Goal: Information Seeking & Learning: Learn about a topic

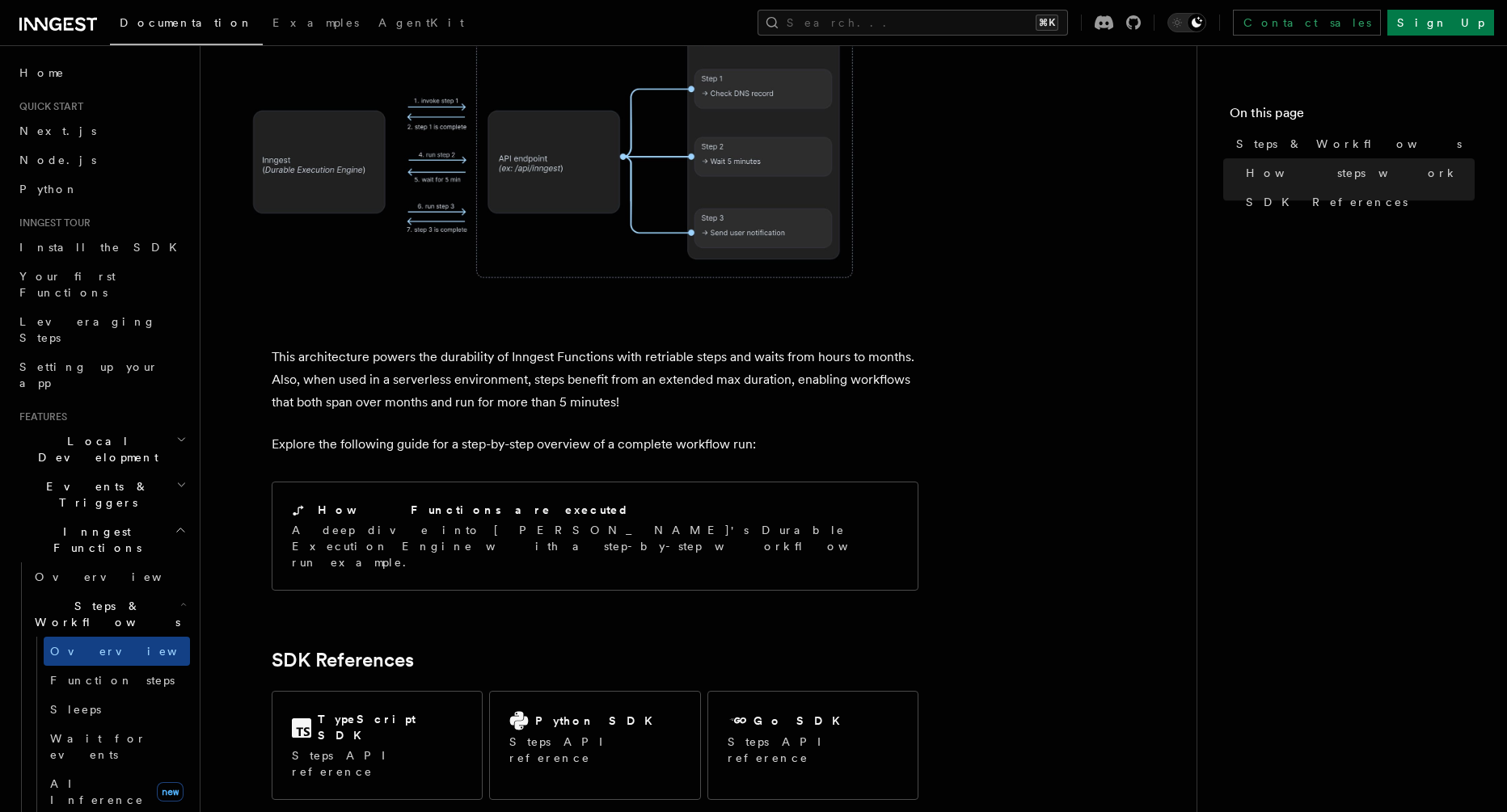
scroll to position [1537, 0]
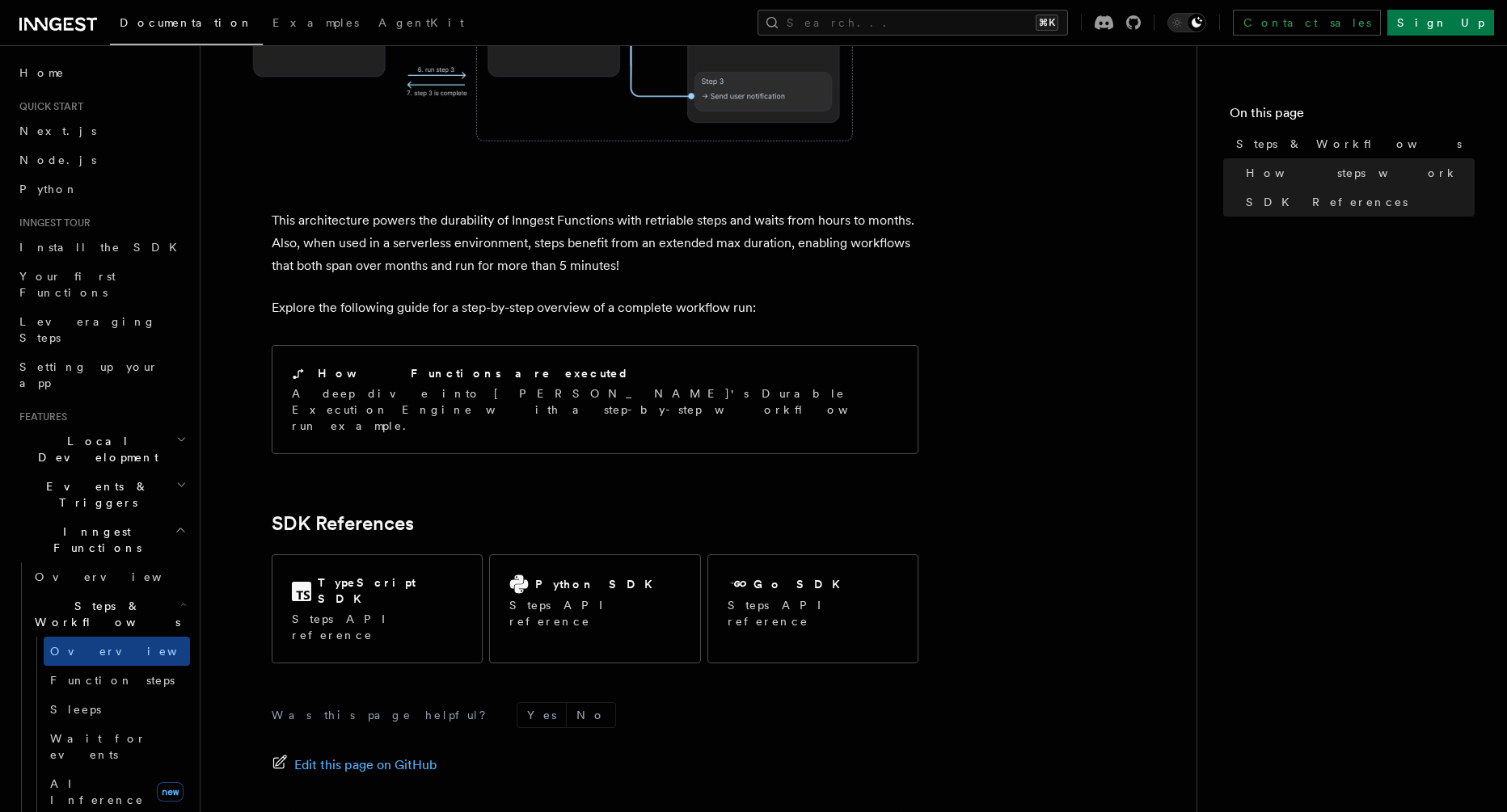
click at [58, 479] on span "Events & Triggers" at bounding box center [95, 495] width 163 height 33
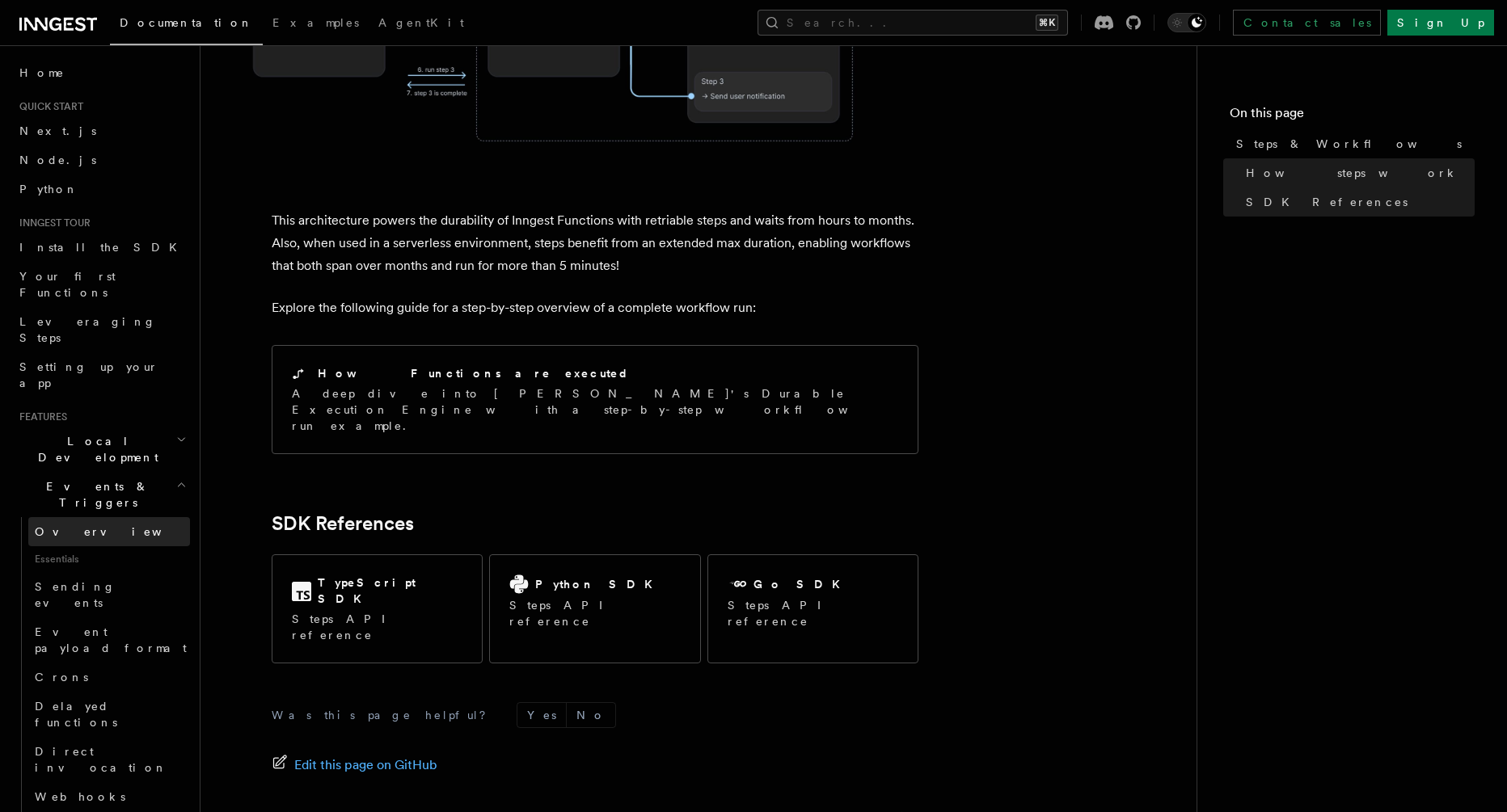
click at [66, 525] on span "Overview" at bounding box center [118, 531] width 167 height 13
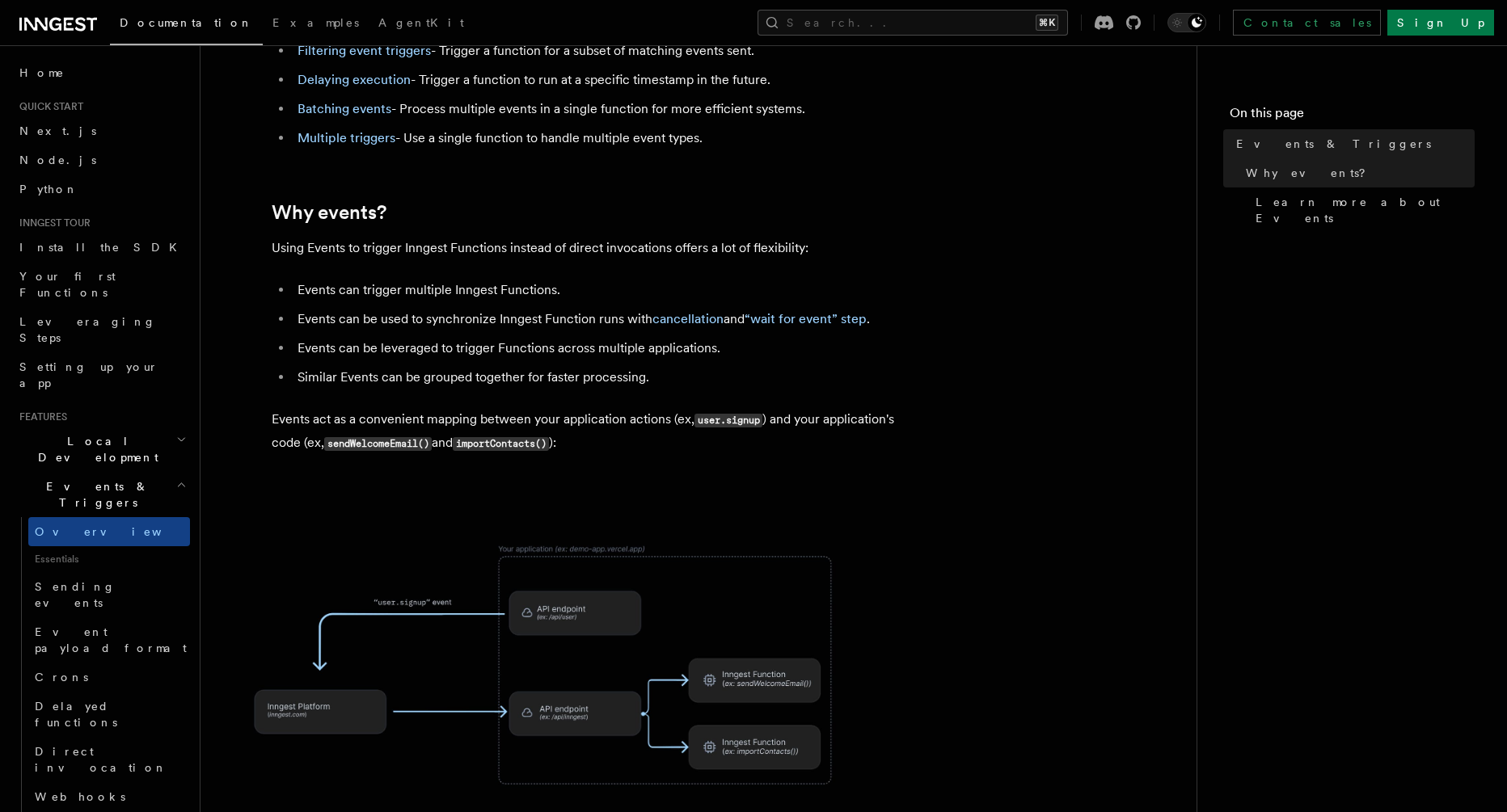
scroll to position [730, 0]
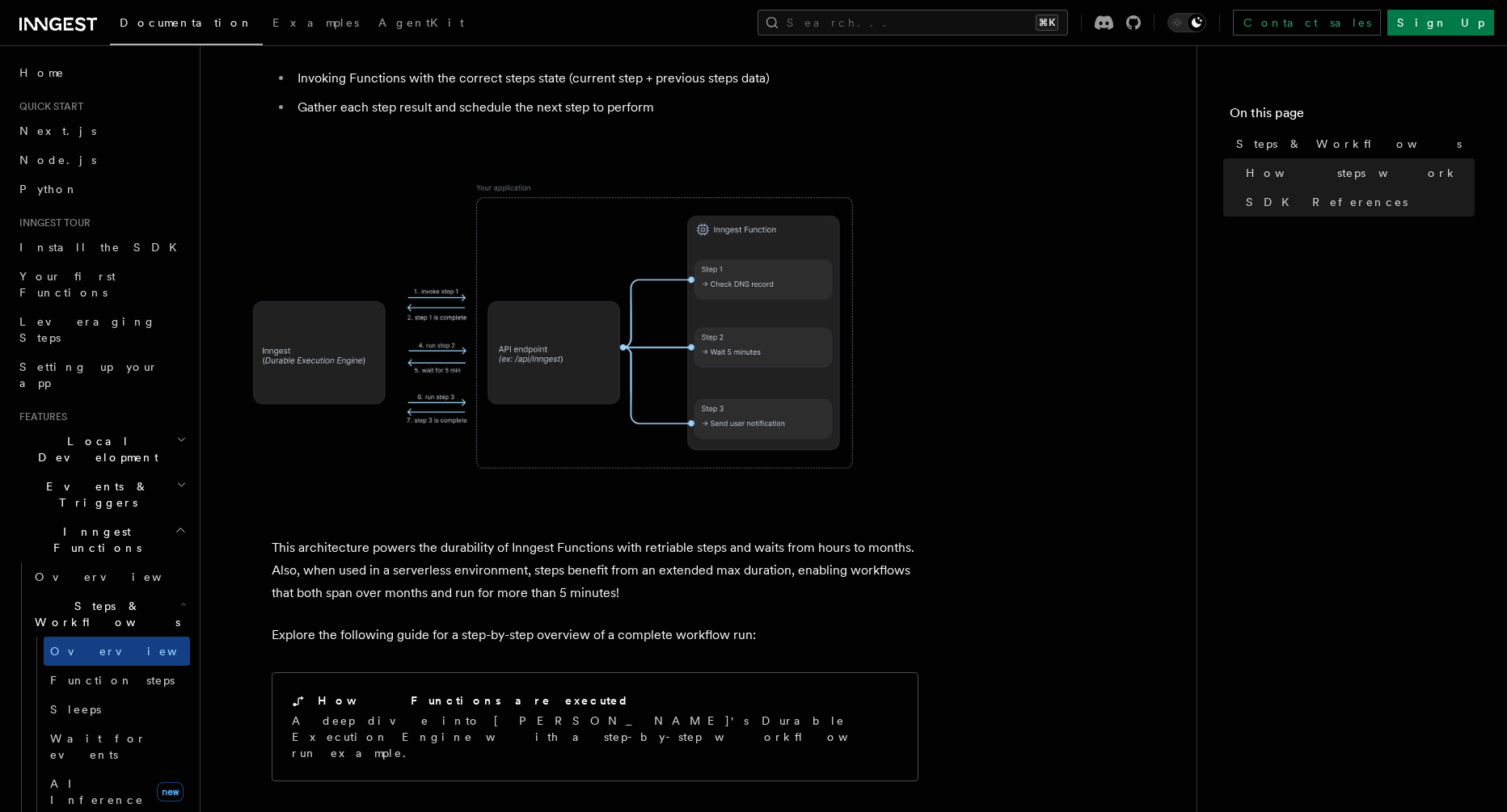
scroll to position [730, 0]
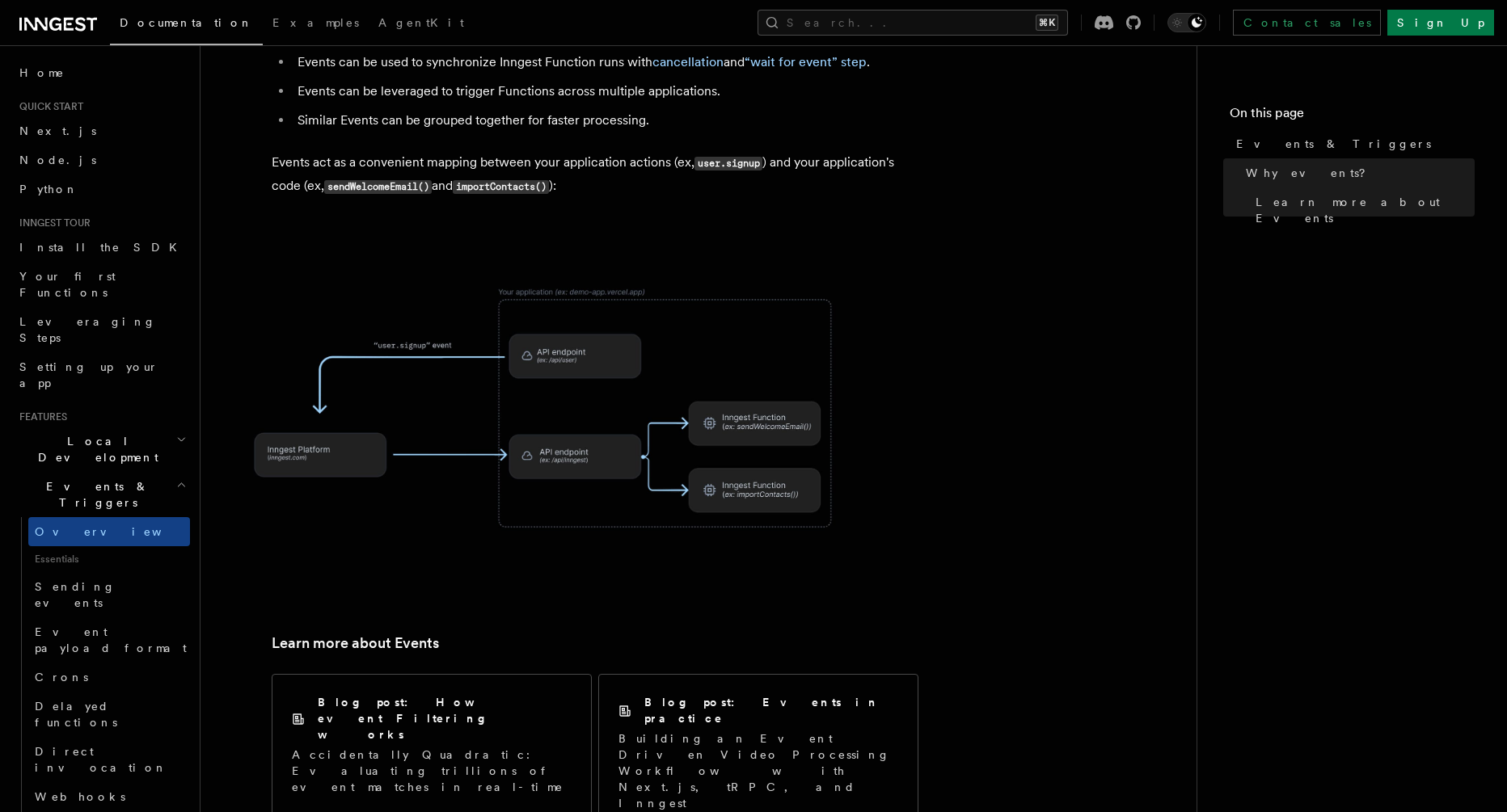
scroll to position [1210, 0]
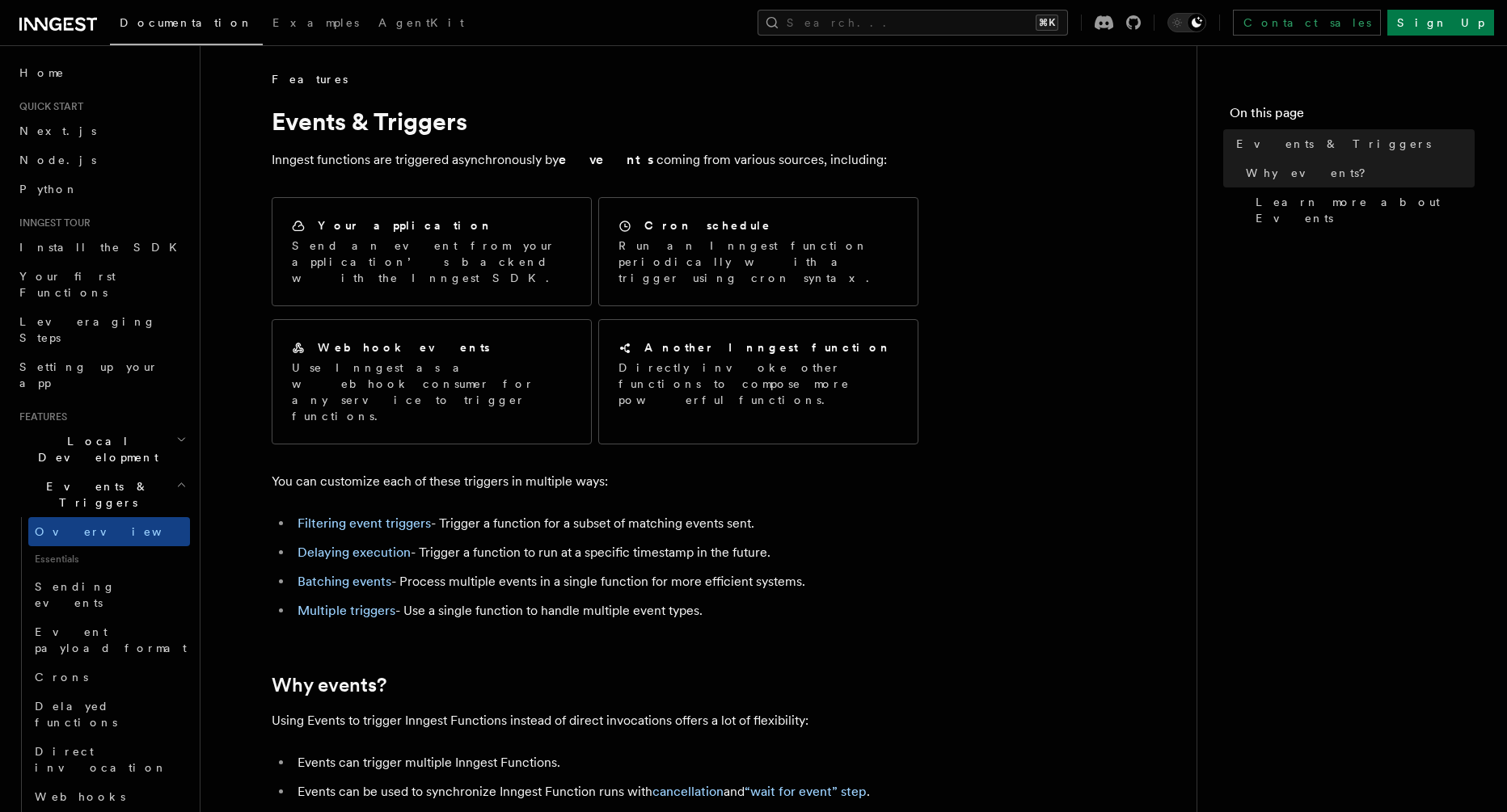
click at [50, 29] on icon at bounding box center [58, 24] width 77 height 20
click at [56, 31] on icon at bounding box center [58, 24] width 77 height 20
